Goal: Use online tool/utility: Use online tool/utility

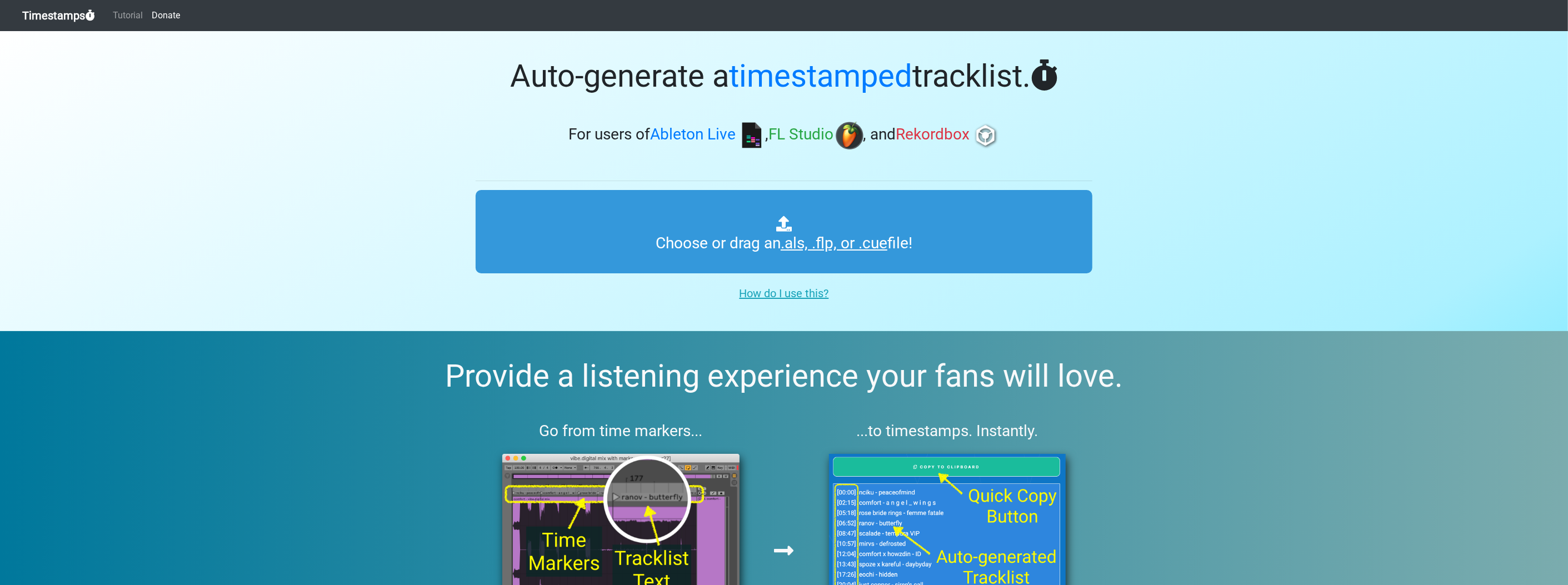
type input "C:\fakepath\NAMY 3.flp"
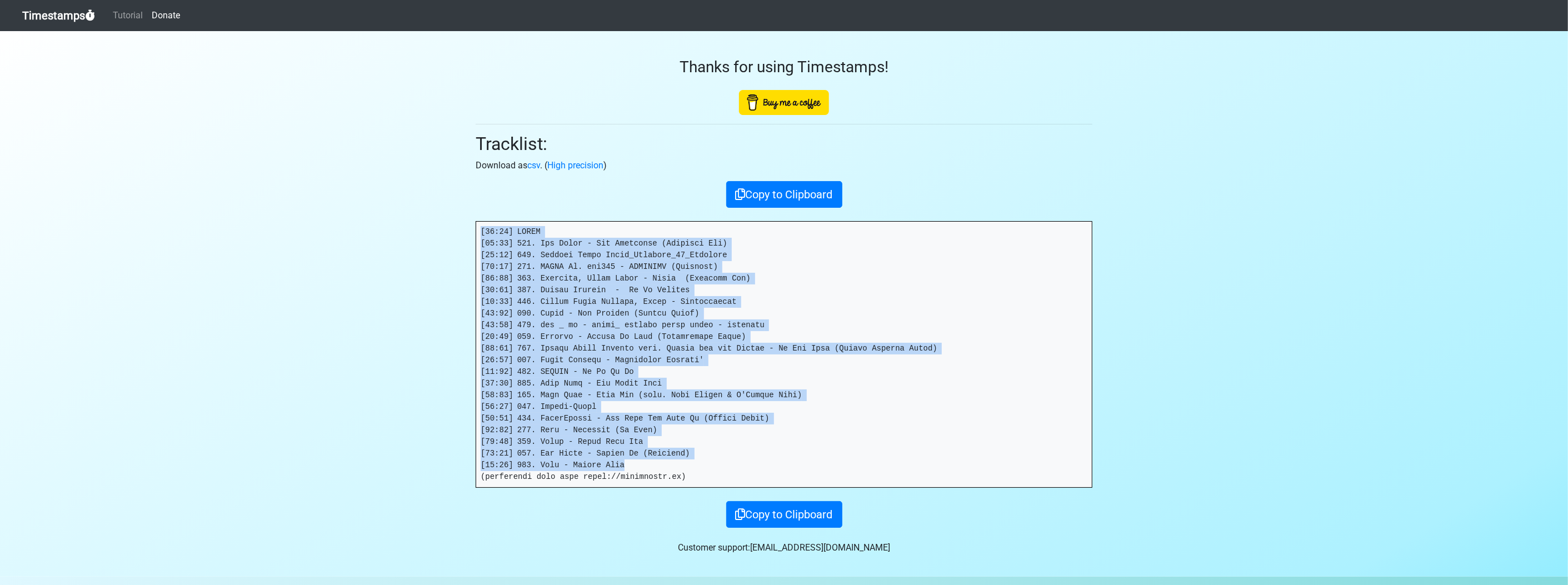
drag, startPoint x: 628, startPoint y: 462, endPoint x: 441, endPoint y: 199, distance: 322.7
click at [441, 199] on section "Thanks for using Timestamps! Tracklist: Download as csv . ( High precision ) Co…" at bounding box center [784, 303] width 1568 height 545
copy pre "[36:39] LOREM [63:41] 611. Ips Dolor - Sit Ametconse (Adipisci Eli) [56:05] 027…"
